Goal: Task Accomplishment & Management: Manage account settings

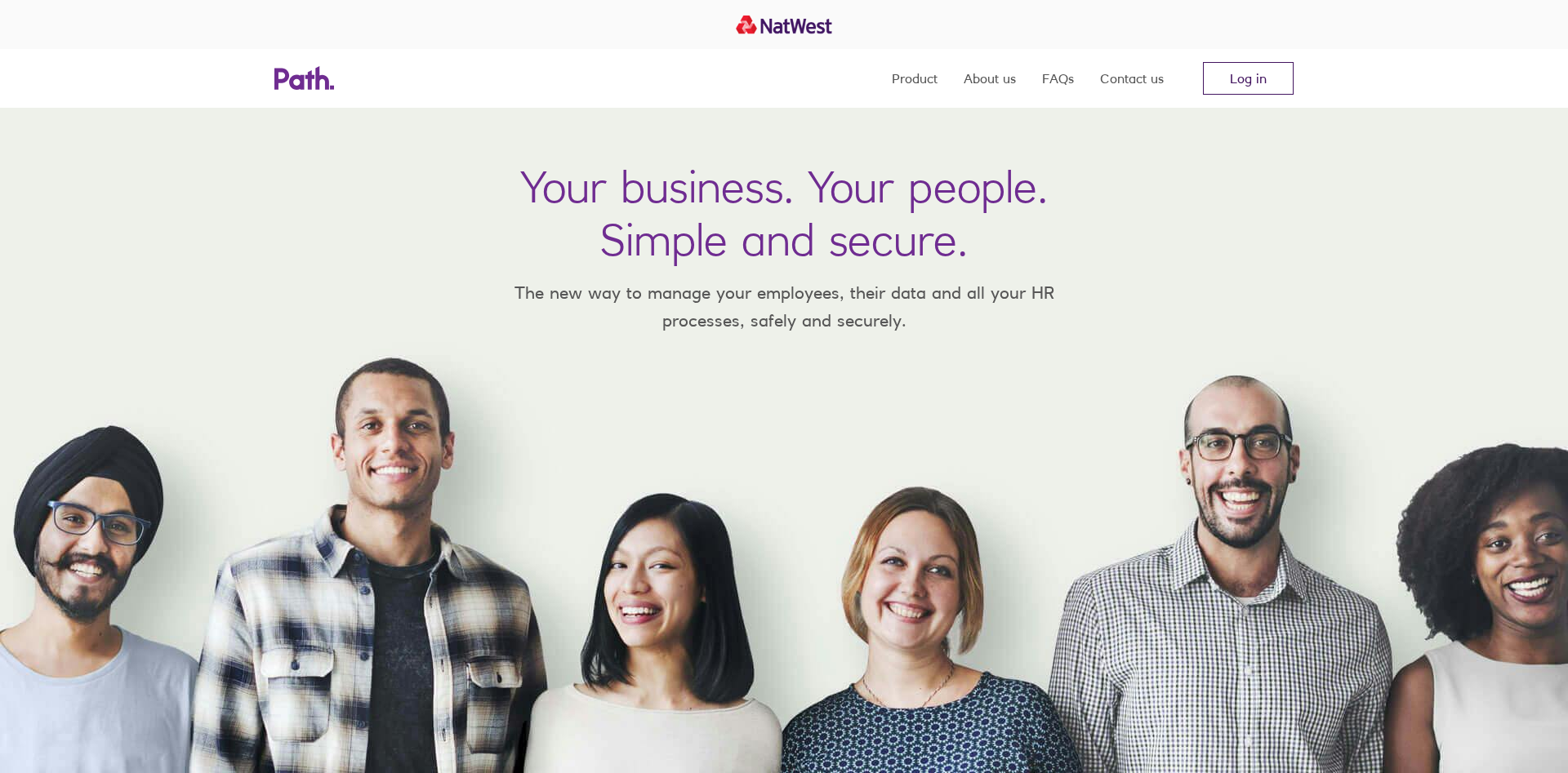
click at [1248, 80] on link "Log in" at bounding box center [1248, 78] width 91 height 33
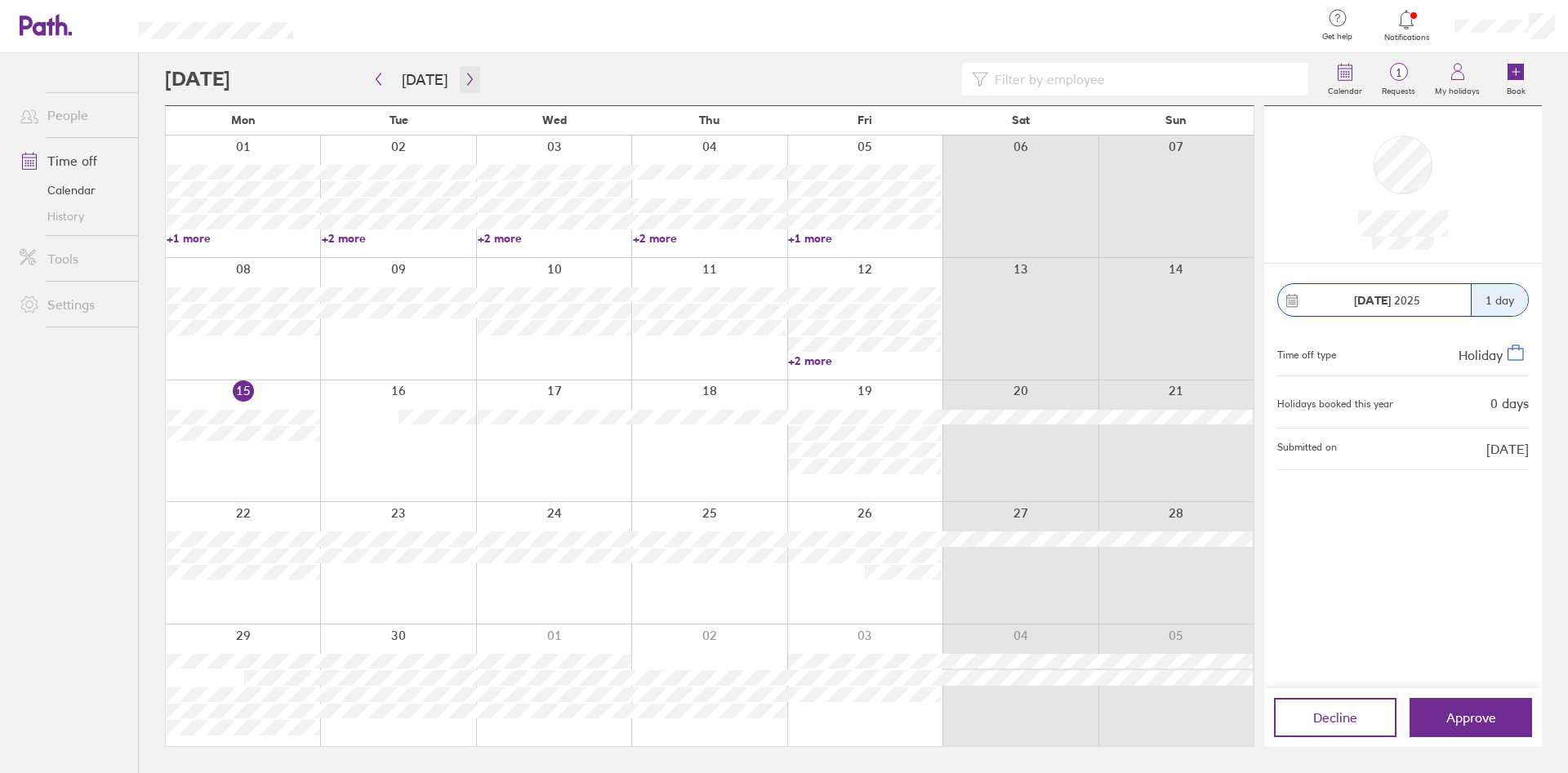
click at [460, 76] on button "button" at bounding box center [470, 79] width 21 height 27
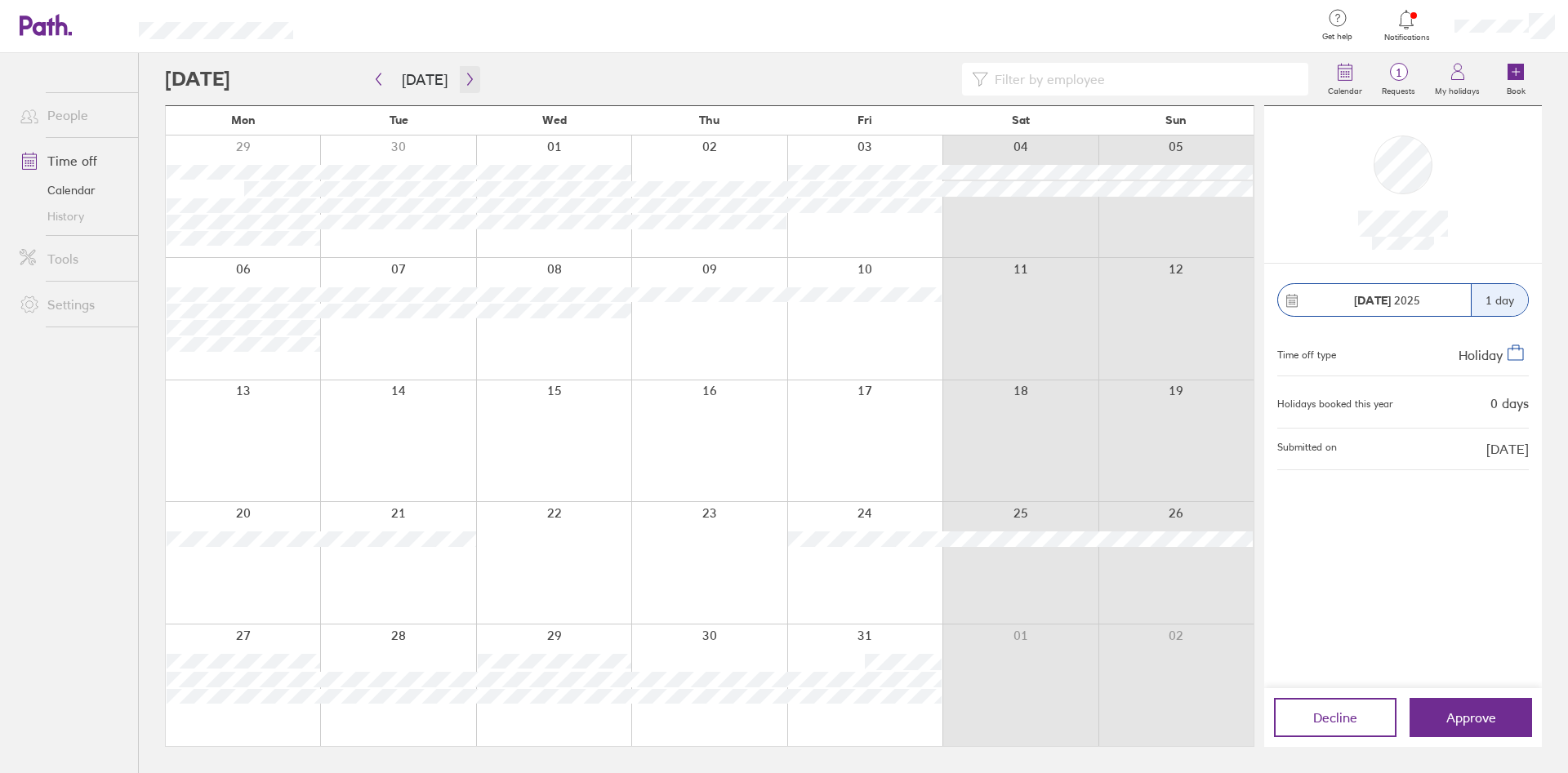
click at [464, 77] on icon "button" at bounding box center [470, 79] width 12 height 13
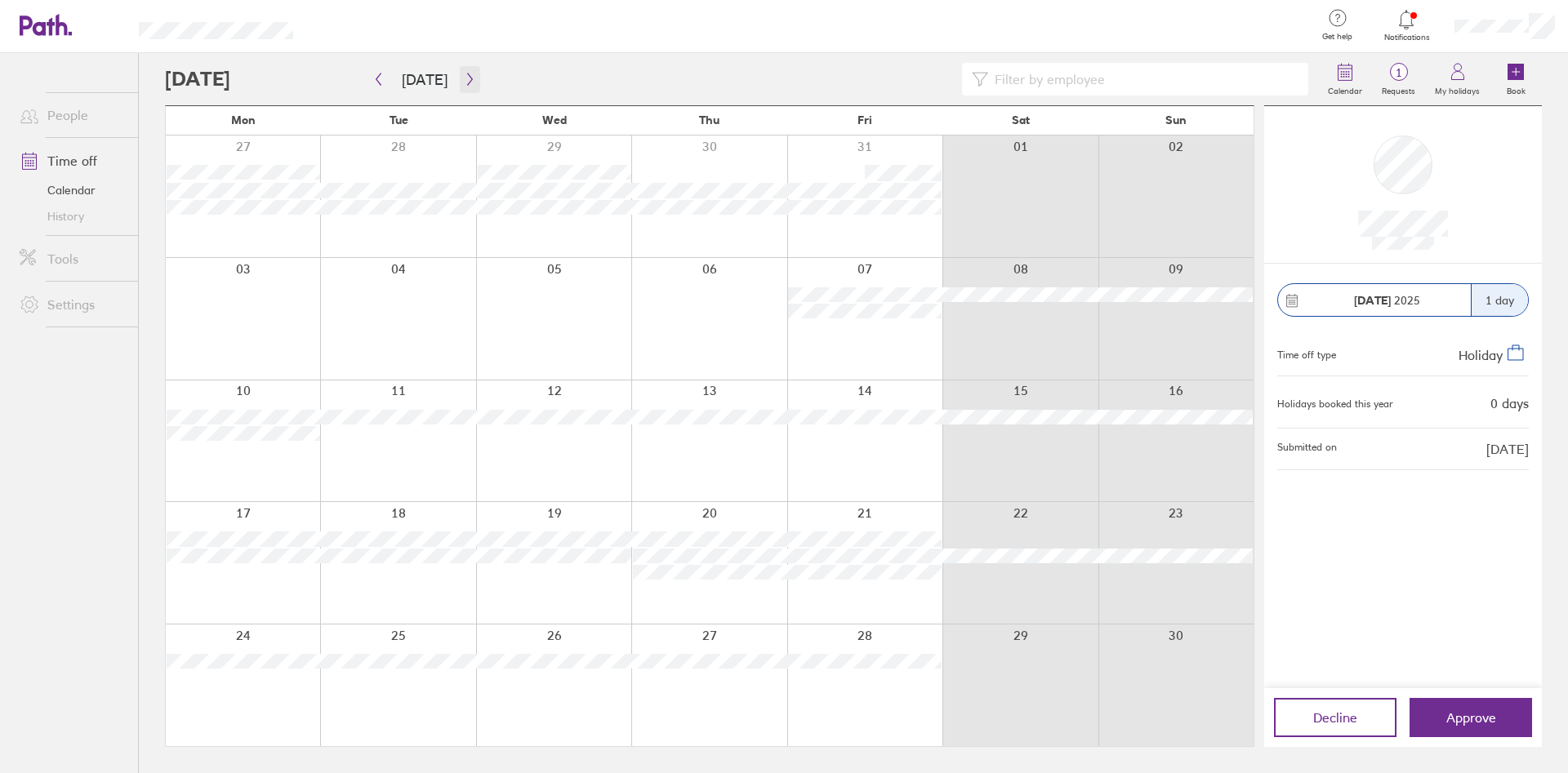
click at [464, 78] on icon "button" at bounding box center [470, 79] width 12 height 13
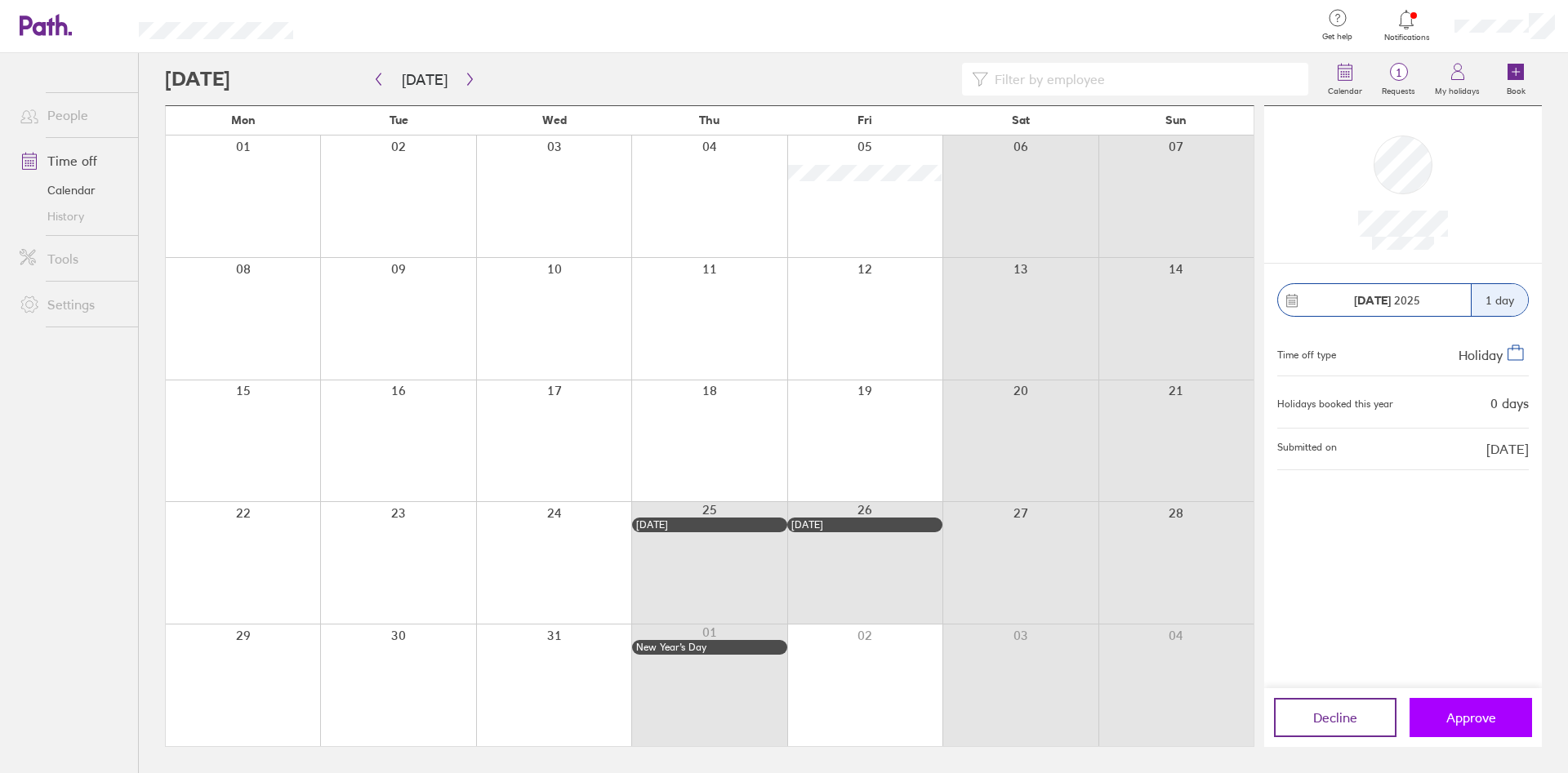
click at [1460, 711] on span "Approve" at bounding box center [1471, 717] width 50 height 15
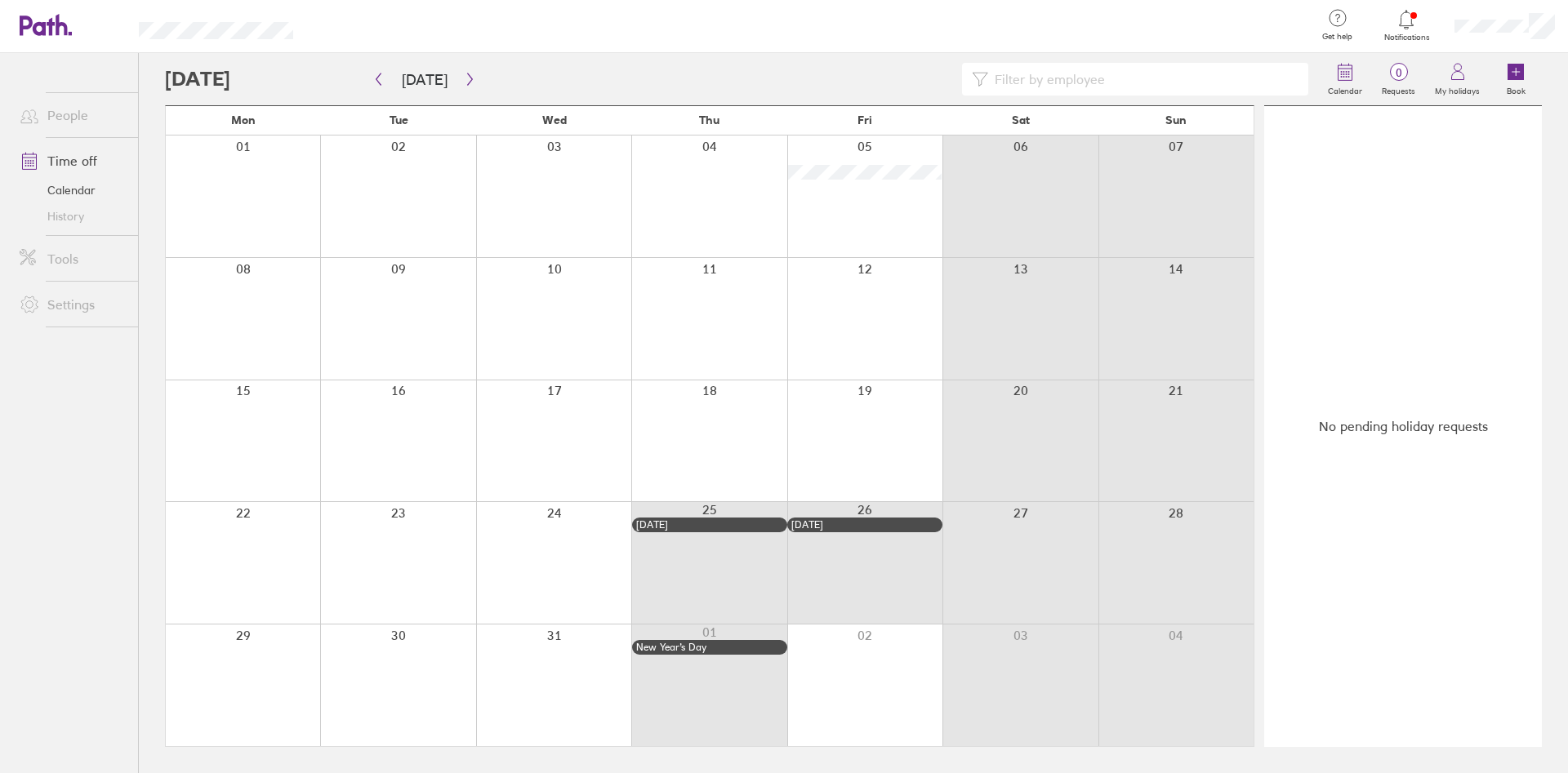
click at [1411, 25] on icon at bounding box center [1406, 19] width 20 height 20
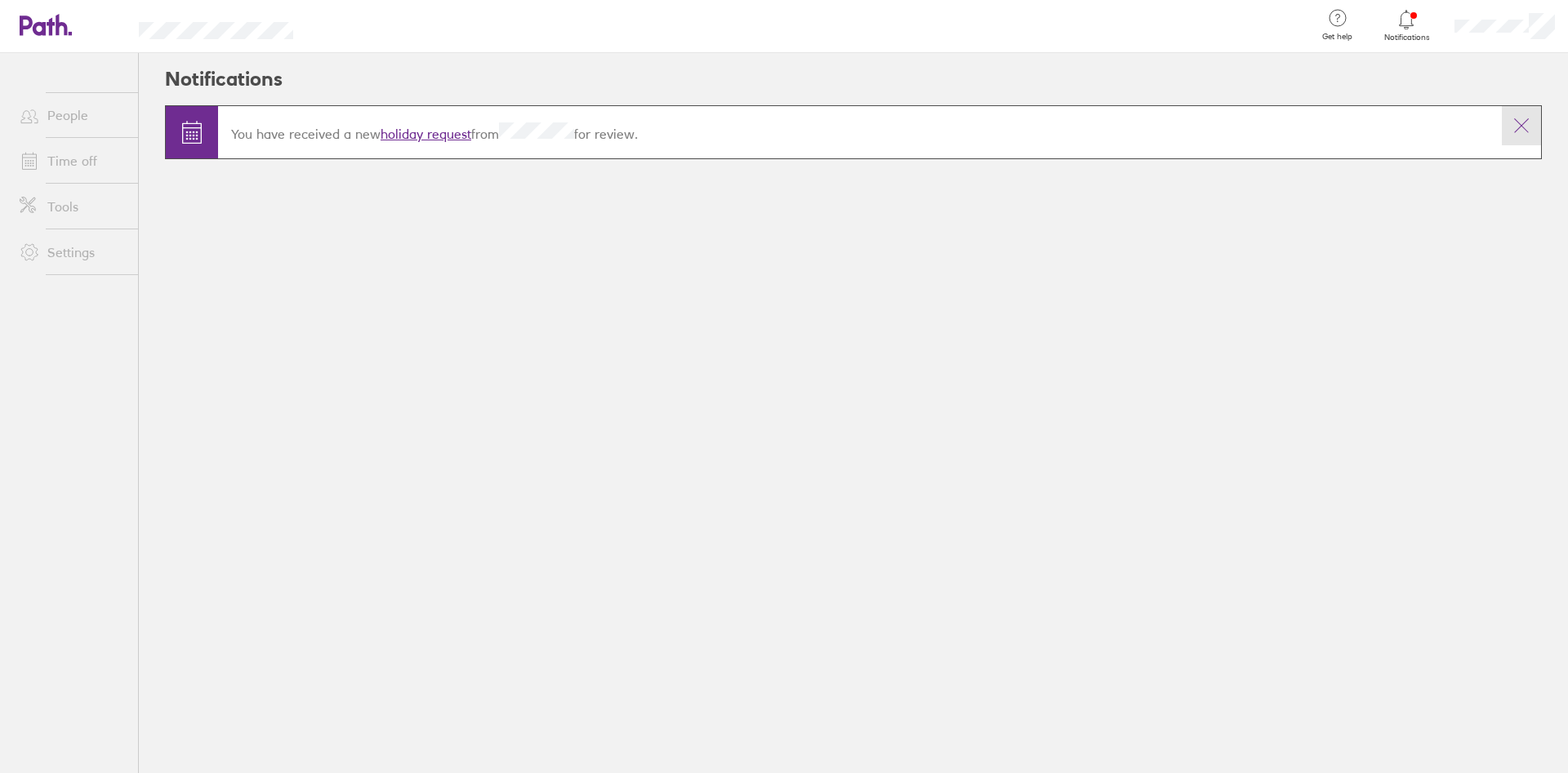
click at [1521, 130] on icon at bounding box center [1521, 125] width 20 height 20
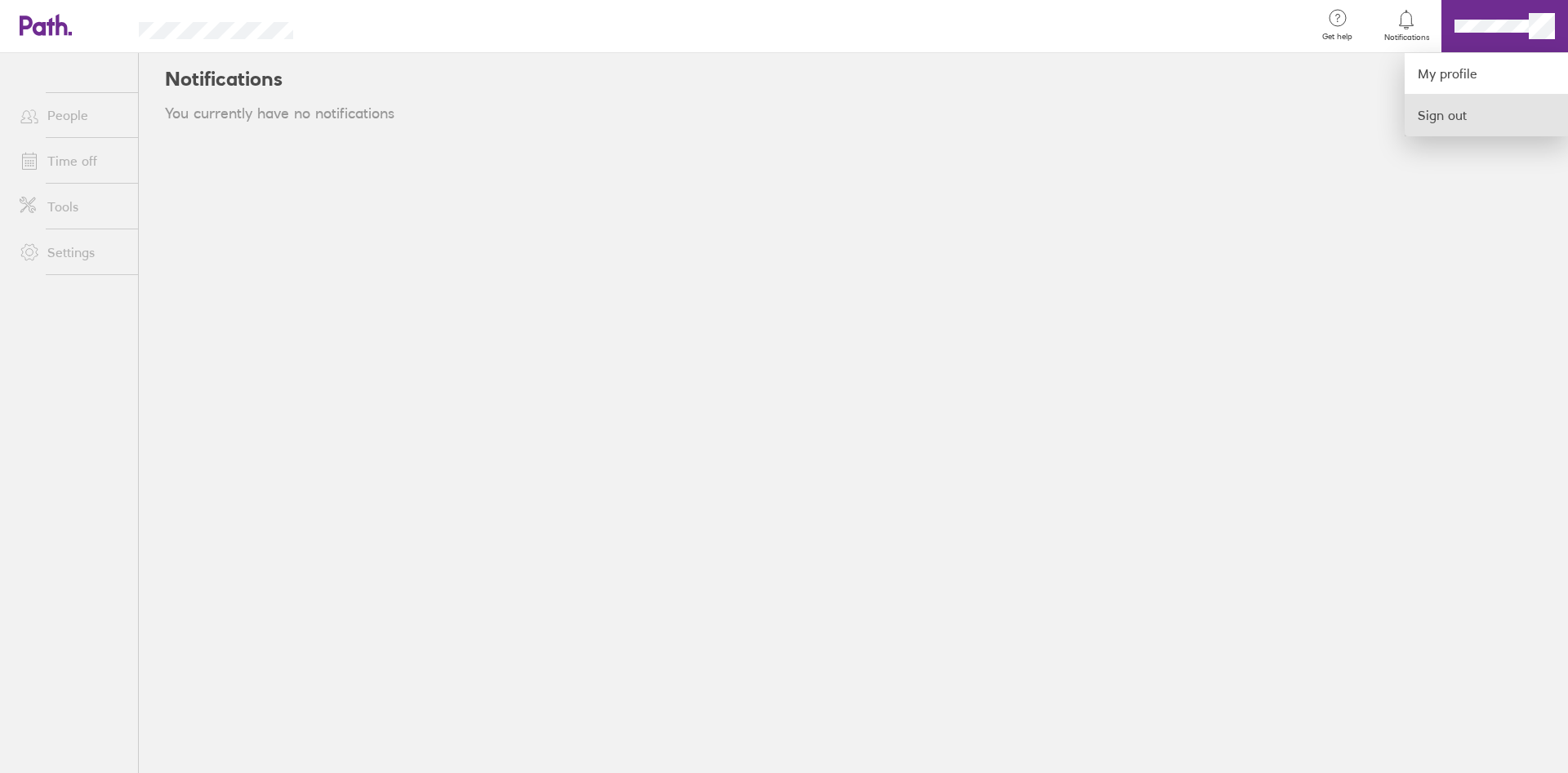
click at [1442, 119] on link "Sign out" at bounding box center [1486, 114] width 163 height 41
